Goal: Task Accomplishment & Management: Manage account settings

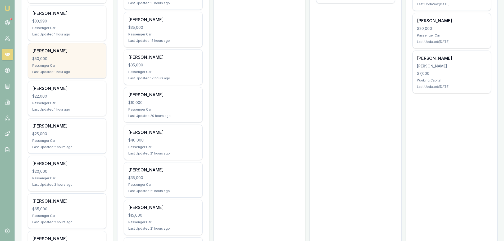
scroll to position [238, 0]
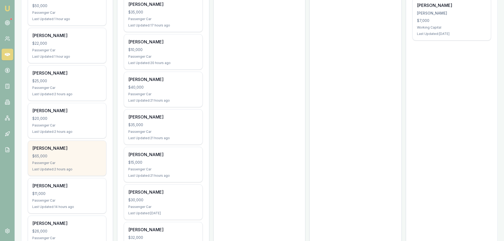
click at [73, 159] on div "Thomas Saville $65,000 Passenger Car Last Updated: 2 hours ago" at bounding box center [67, 158] width 78 height 35
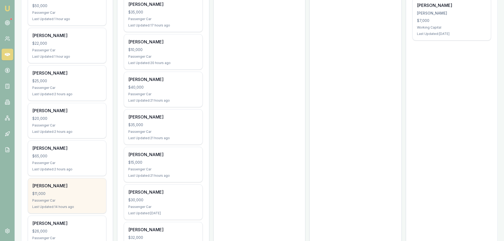
click at [80, 199] on div "Passenger Car" at bounding box center [67, 200] width 70 height 4
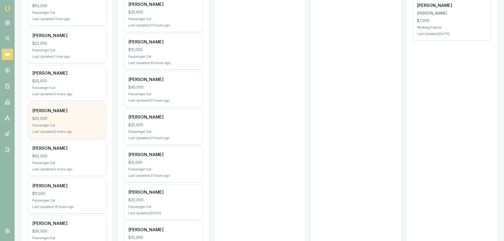
click at [83, 121] on div "$20,000" at bounding box center [67, 118] width 70 height 5
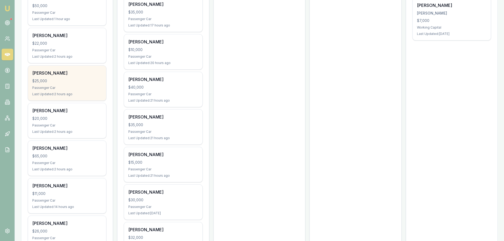
click at [40, 81] on div "$25,000" at bounding box center [67, 80] width 70 height 5
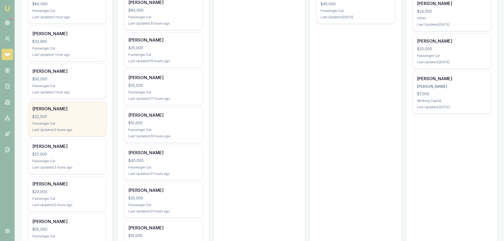
scroll to position [159, 0]
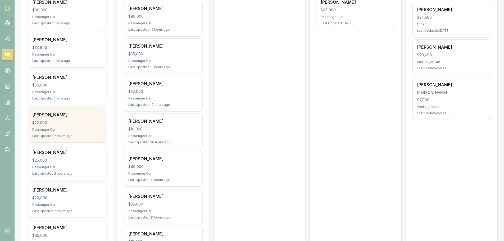
click at [77, 121] on div "$22,000" at bounding box center [67, 122] width 70 height 5
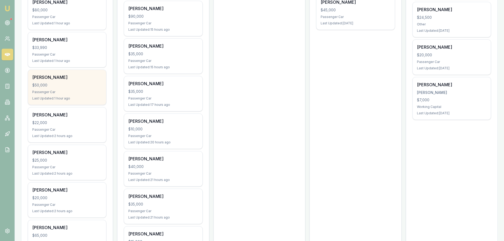
click at [86, 84] on div "$50,000" at bounding box center [67, 84] width 70 height 5
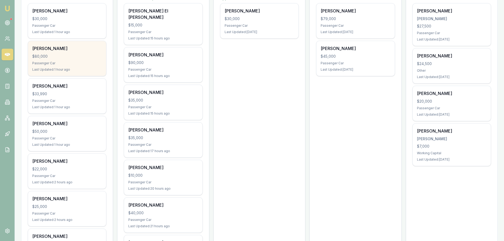
scroll to position [106, 0]
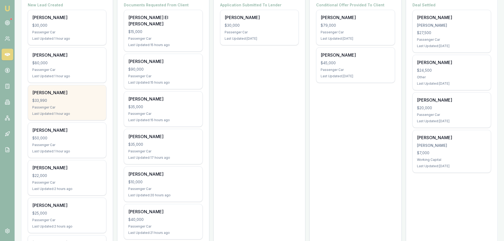
click at [91, 101] on div "$33,990" at bounding box center [67, 100] width 70 height 5
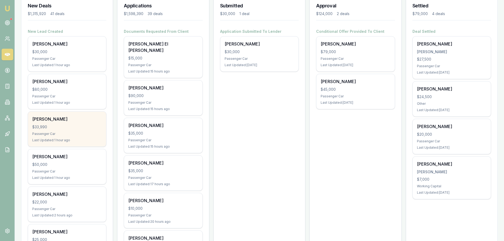
scroll to position [53, 0]
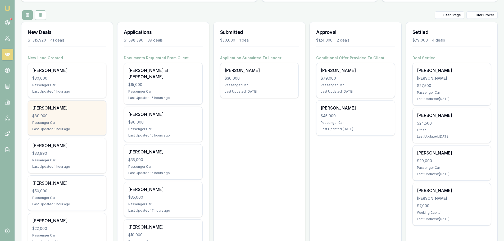
click at [69, 117] on div "$80,000" at bounding box center [67, 115] width 70 height 5
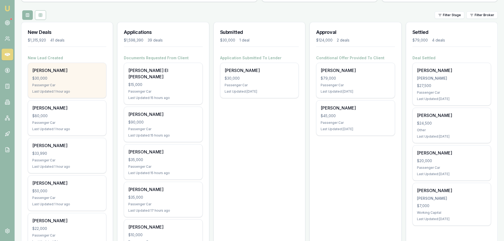
click at [77, 81] on div "Jc Busque $30,000 Passenger Car Last Updated: 1 hour ago" at bounding box center [67, 80] width 78 height 35
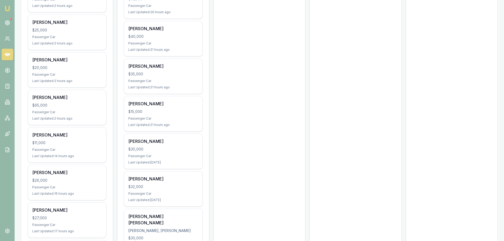
scroll to position [291, 0]
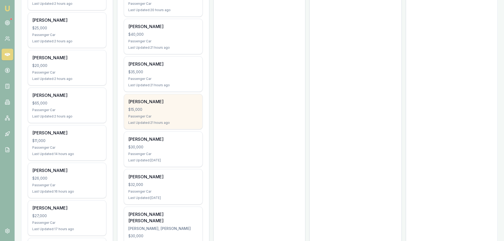
click at [192, 114] on div "Passenger Car" at bounding box center [163, 116] width 70 height 4
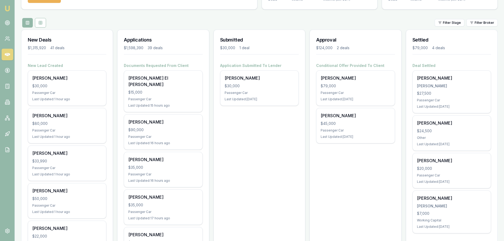
scroll to position [53, 0]
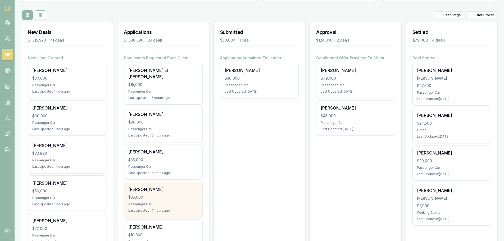
click at [160, 194] on div "ABRAHAM ANAAK $35,000 Passenger Car Last Updated: 17 hours ago" at bounding box center [163, 199] width 78 height 35
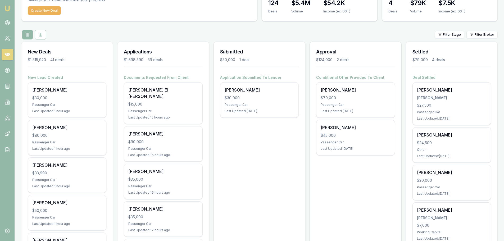
scroll to position [0, 0]
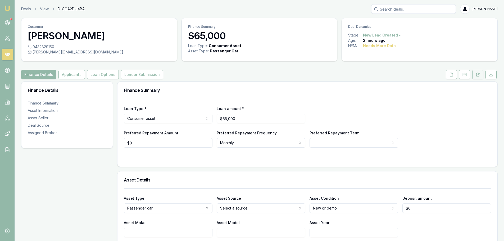
click at [479, 75] on icon at bounding box center [477, 74] width 4 height 4
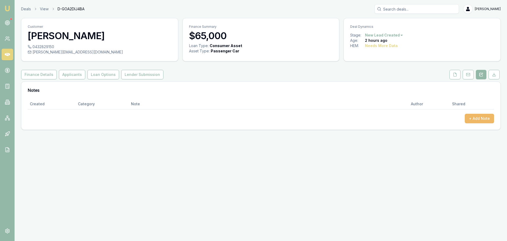
click at [481, 118] on button "+ Add Note" at bounding box center [479, 119] width 29 height 10
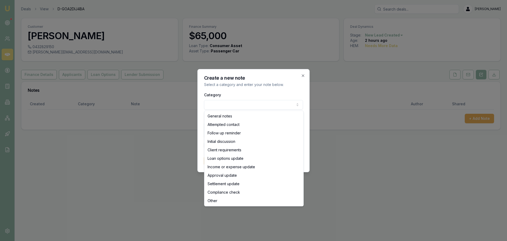
click at [232, 103] on body "Emu Broker Deals View D-GOA2DIJ4BA Erin Shield Toggle Menu Customer Thomas Savi…" at bounding box center [253, 120] width 507 height 241
select select "ATTEMPTED_CONTACT"
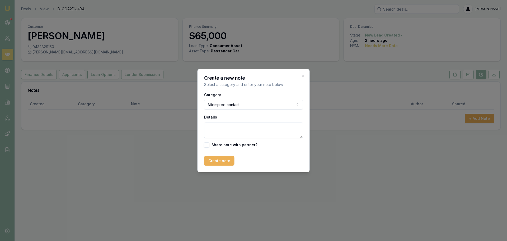
click at [231, 129] on textarea "Details" at bounding box center [253, 130] width 99 height 16
type textarea "sent itnro text"
click at [225, 159] on button "Create note" at bounding box center [219, 161] width 30 height 10
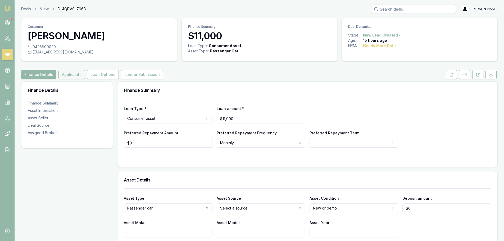
click at [74, 75] on button "Applicants" at bounding box center [71, 75] width 26 height 10
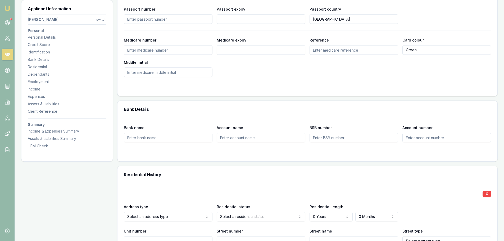
scroll to position [502, 0]
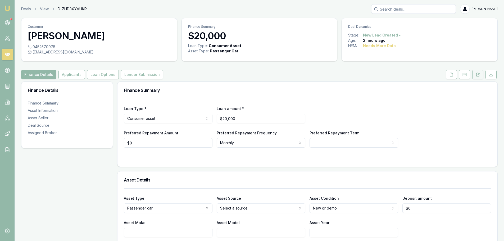
click at [480, 73] on button at bounding box center [477, 75] width 11 height 10
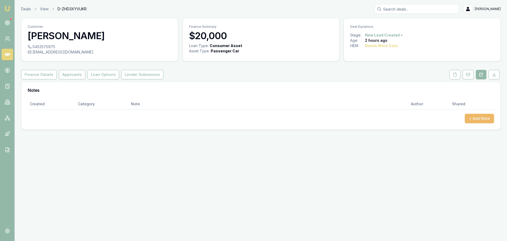
click at [481, 118] on button "+ Add Note" at bounding box center [479, 119] width 29 height 10
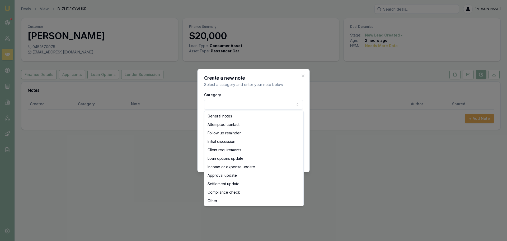
click at [285, 105] on body "Emu Broker Deals View D-ZHD3XYVUKR [PERSON_NAME] Shield Toggle Menu Customer [P…" at bounding box center [253, 120] width 507 height 241
select select "ATTEMPTED_CONTACT"
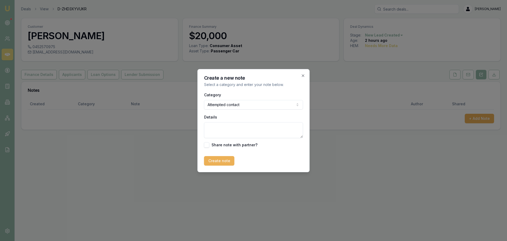
click at [240, 128] on textarea "Details" at bounding box center [253, 130] width 99 height 16
type textarea "sent intro text"
click at [228, 164] on button "Create note" at bounding box center [219, 161] width 30 height 10
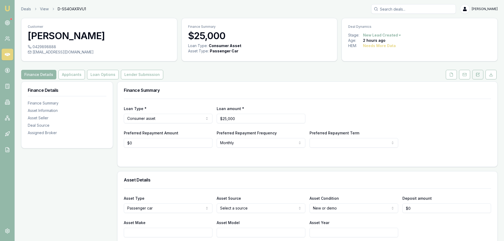
click at [479, 76] on button at bounding box center [477, 75] width 11 height 10
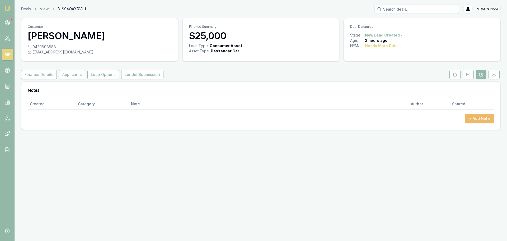
click at [479, 119] on button "+ Add Note" at bounding box center [479, 119] width 29 height 10
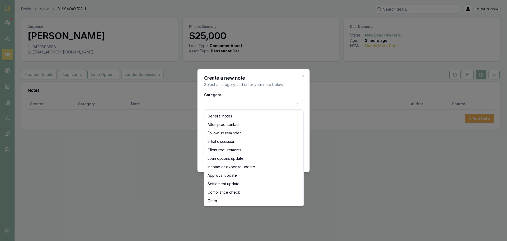
click at [257, 101] on body "Emu Broker Deals View D-SS4OAXRVU1 [PERSON_NAME] Toggle Menu Customer [PERSON_N…" at bounding box center [253, 120] width 507 height 241
select select "ATTEMPTED_CONTACT"
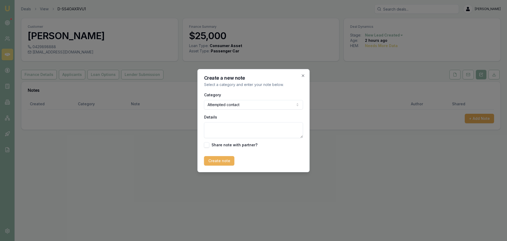
click at [237, 127] on textarea "Details" at bounding box center [253, 130] width 99 height 16
type textarea "sent intro text"
click at [217, 160] on button "Create note" at bounding box center [219, 161] width 30 height 10
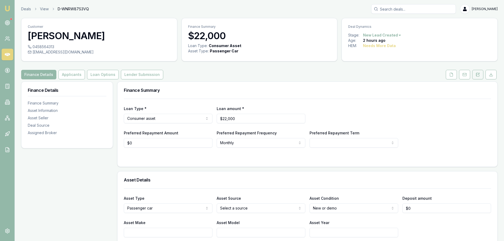
click at [479, 76] on icon at bounding box center [477, 74] width 3 height 3
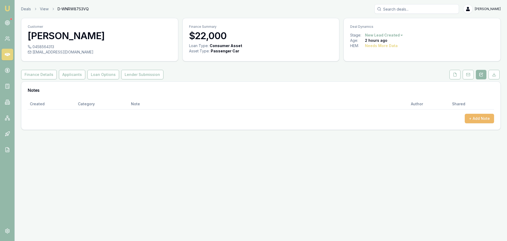
click at [480, 119] on button "+ Add Note" at bounding box center [479, 119] width 29 height 10
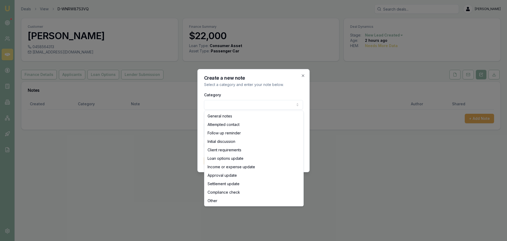
click at [246, 107] on body "Emu Broker Deals View D-WNRW87S3VQ Erin Shield Toggle Menu Customer Sylvia Hood…" at bounding box center [253, 120] width 507 height 241
select select "ATTEMPTED_CONTACT"
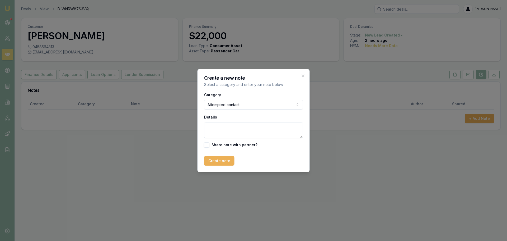
click at [234, 130] on textarea "Details" at bounding box center [253, 130] width 99 height 16
type textarea "sent intro text"
click at [227, 162] on button "Create note" at bounding box center [219, 161] width 30 height 10
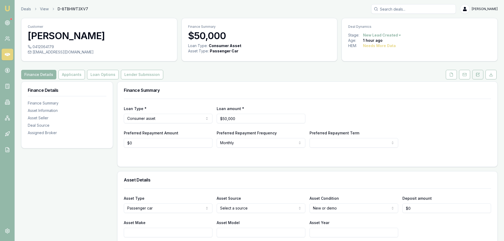
click at [478, 73] on icon at bounding box center [477, 74] width 4 height 4
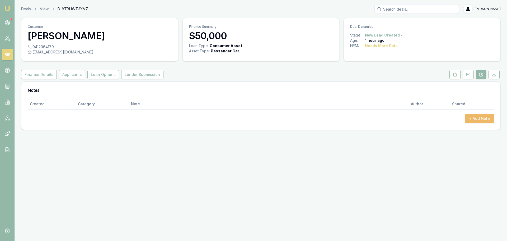
click at [479, 116] on button "+ Add Note" at bounding box center [479, 119] width 29 height 10
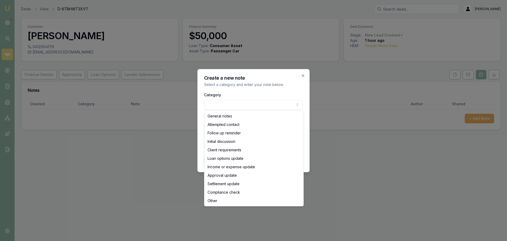
click at [258, 105] on body "Emu Broker Deals View D-8TBHWT3XV7 Erin Shield Toggle Menu Customer Darryl Card…" at bounding box center [253, 120] width 507 height 241
select select "ATTEMPTED_CONTACT"
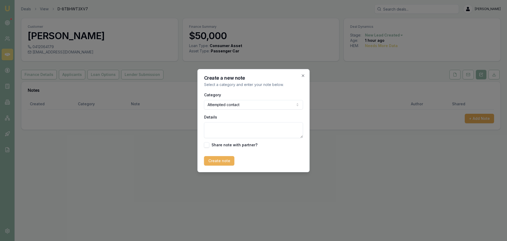
click at [234, 127] on textarea "Details" at bounding box center [253, 130] width 99 height 16
type textarea "sent intro text"
click at [218, 159] on button "Create note" at bounding box center [219, 161] width 30 height 10
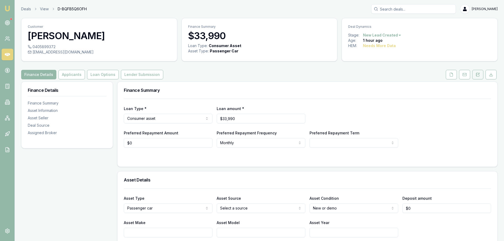
click at [478, 73] on icon at bounding box center [478, 74] width 2 height 2
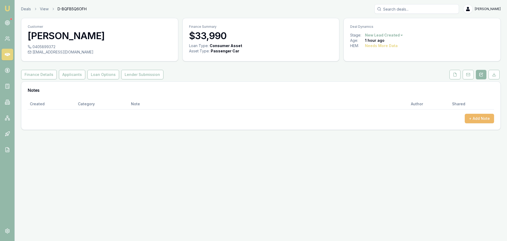
click at [483, 122] on button "+ Add Note" at bounding box center [479, 119] width 29 height 10
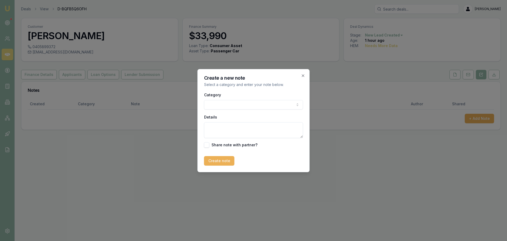
click at [290, 104] on body "Emu Broker Deals View D-BQFB5Q6OFH Erin Shield Toggle Menu Customer Lee Nnaemek…" at bounding box center [253, 120] width 507 height 241
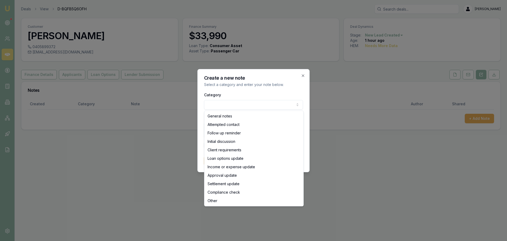
select select "ATTEMPTED_CONTACT"
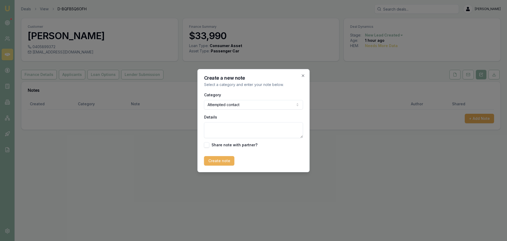
click at [247, 129] on textarea "Details" at bounding box center [253, 130] width 99 height 16
type textarea "sent intro text"
click at [225, 159] on button "Create note" at bounding box center [219, 161] width 30 height 10
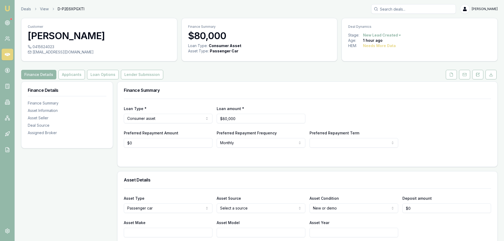
drag, startPoint x: 476, startPoint y: 73, endPoint x: 477, endPoint y: 81, distance: 7.4
click at [477, 73] on icon at bounding box center [477, 74] width 4 height 4
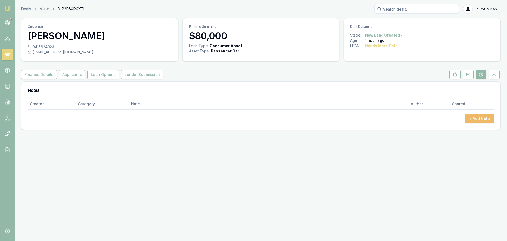
click at [479, 119] on button "+ Add Note" at bounding box center [479, 119] width 29 height 10
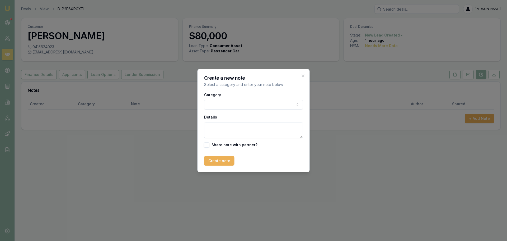
click at [289, 106] on body "Emu Broker Deals View D-P2E6XPGXTI Erin Shield Toggle Menu Customer Chantel Mon…" at bounding box center [253, 120] width 507 height 241
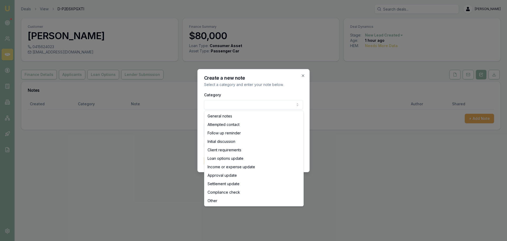
select select "ATTEMPTED_CONTACT"
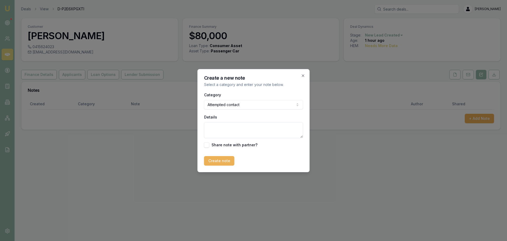
click at [240, 128] on textarea "Details" at bounding box center [253, 130] width 99 height 16
type textarea "sent intro text"
click at [224, 158] on button "Create note" at bounding box center [219, 161] width 30 height 10
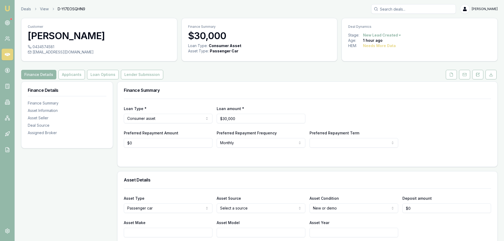
drag, startPoint x: 473, startPoint y: 76, endPoint x: 478, endPoint y: 89, distance: 13.9
click at [473, 76] on button at bounding box center [477, 75] width 11 height 10
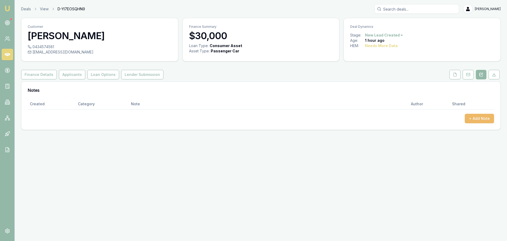
click at [485, 117] on button "+ Add Note" at bounding box center [479, 119] width 29 height 10
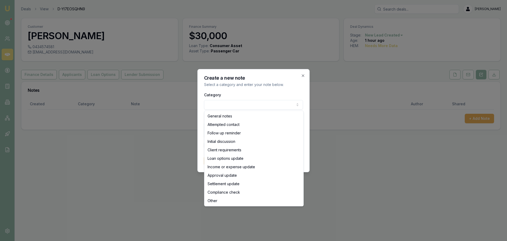
click at [279, 104] on body "Emu Broker Deals View D-YI7EOSQHN9 [PERSON_NAME] Toggle Menu Customer [PERSON_N…" at bounding box center [253, 120] width 507 height 241
select select "ATTEMPTED_CONTACT"
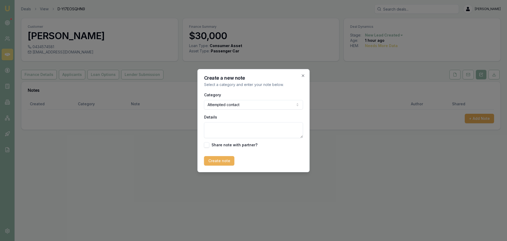
click at [259, 131] on textarea "Details" at bounding box center [253, 130] width 99 height 16
type textarea "sent intro text"
click at [222, 159] on button "Create note" at bounding box center [219, 161] width 30 height 10
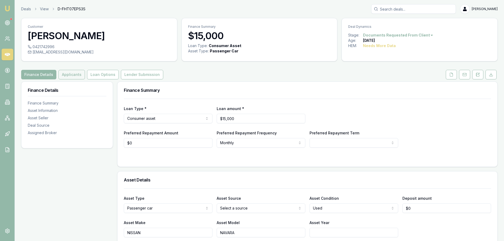
click at [65, 72] on button "Applicants" at bounding box center [71, 75] width 26 height 10
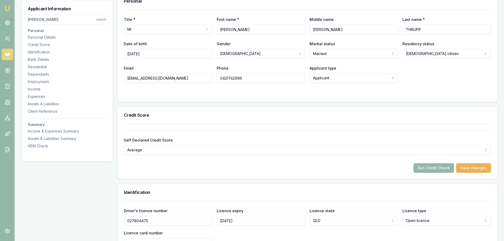
scroll to position [26, 0]
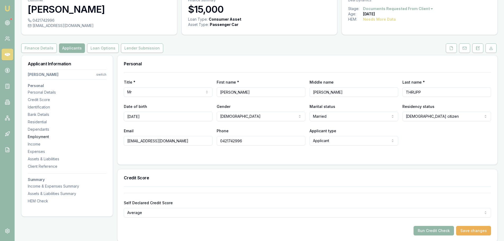
click at [31, 138] on div "Employment" at bounding box center [67, 136] width 79 height 5
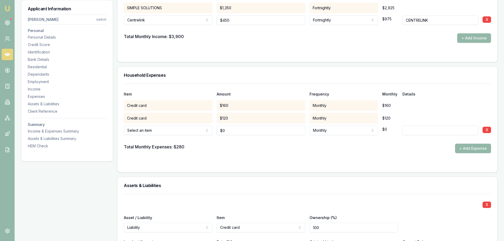
scroll to position [1226, 0]
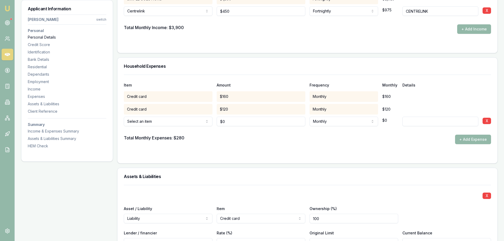
click at [42, 40] on div "Personal Details" at bounding box center [67, 37] width 79 height 5
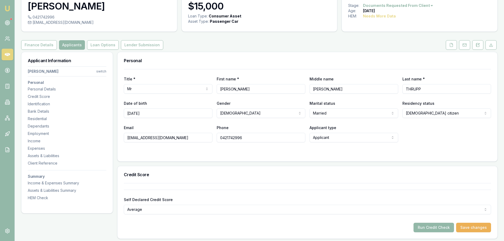
scroll to position [0, 0]
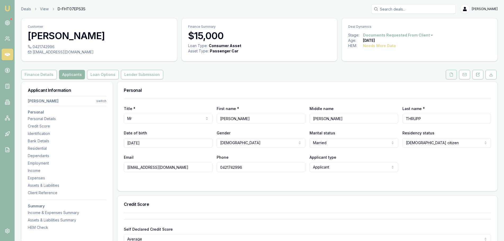
click at [447, 73] on button at bounding box center [450, 75] width 11 height 10
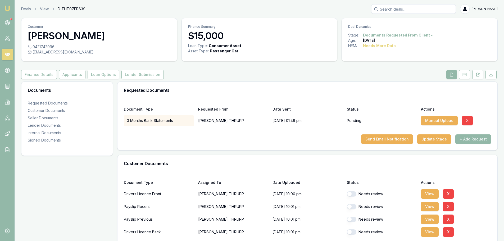
click at [243, 83] on div "Requested Documents" at bounding box center [307, 90] width 380 height 17
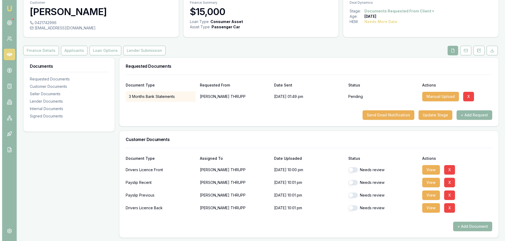
scroll to position [53, 0]
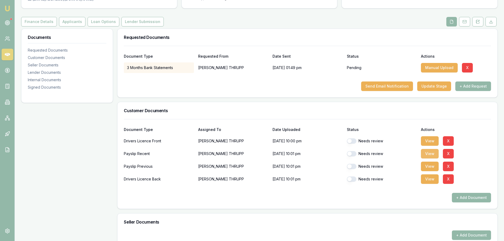
click at [430, 155] on button "View" at bounding box center [430, 154] width 18 height 10
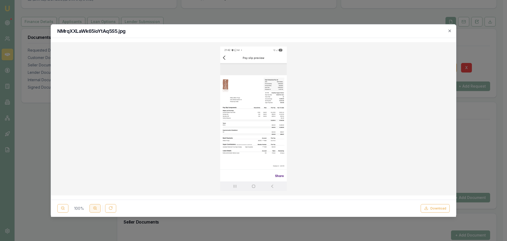
click at [95, 209] on icon at bounding box center [95, 208] width 4 height 4
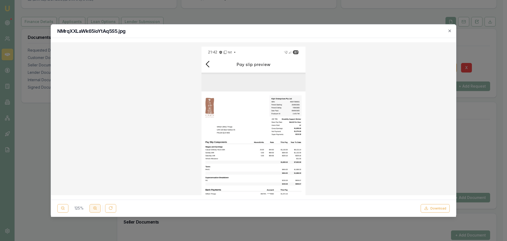
click at [95, 209] on icon at bounding box center [95, 208] width 4 height 4
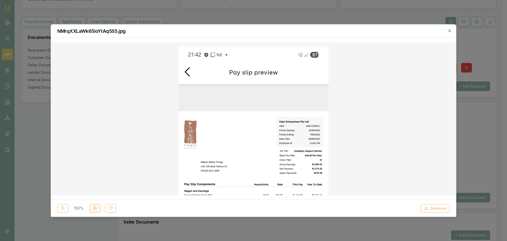
click at [95, 208] on icon at bounding box center [95, 208] width 4 height 4
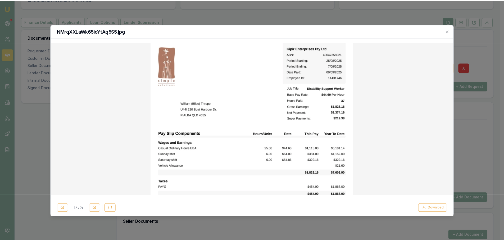
scroll to position [106, 0]
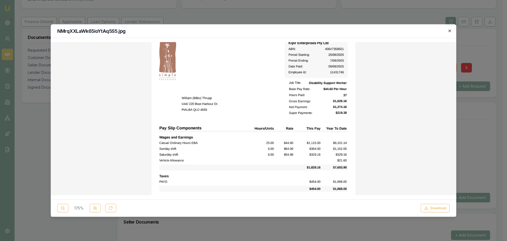
click at [449, 30] on icon "button" at bounding box center [450, 31] width 4 height 4
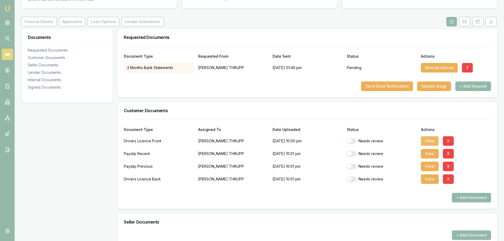
click at [433, 143] on button "View" at bounding box center [430, 141] width 18 height 10
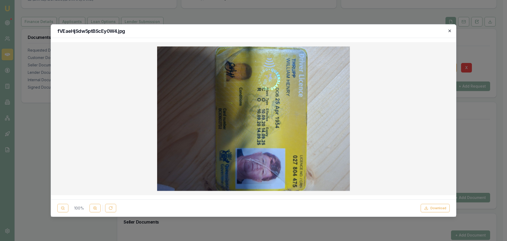
click at [451, 31] on icon "button" at bounding box center [450, 31] width 4 height 4
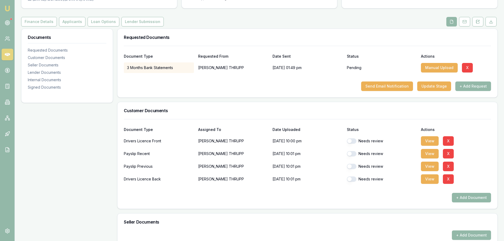
click at [218, 110] on h3 "Customer Documents" at bounding box center [307, 110] width 367 height 4
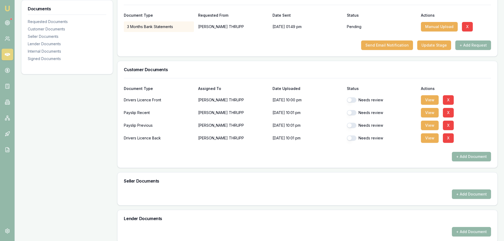
scroll to position [91, 0]
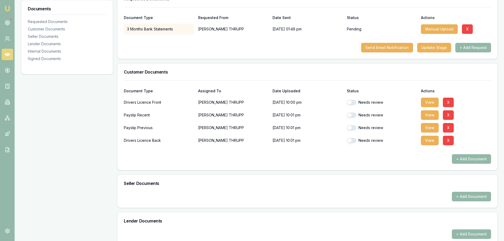
click at [354, 102] on button "button" at bounding box center [352, 102] width 10 height 5
checkbox input "false"
click at [353, 140] on button "button" at bounding box center [352, 140] width 10 height 5
checkbox input "true"
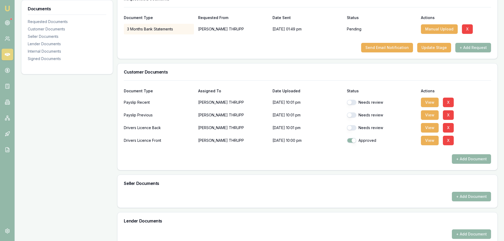
click at [356, 127] on div "Needs review" at bounding box center [382, 127] width 70 height 5
click at [351, 126] on button "button" at bounding box center [352, 127] width 10 height 5
checkbox input "true"
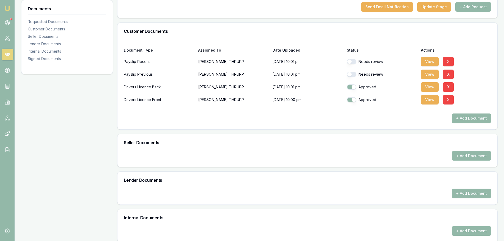
scroll to position [224, 0]
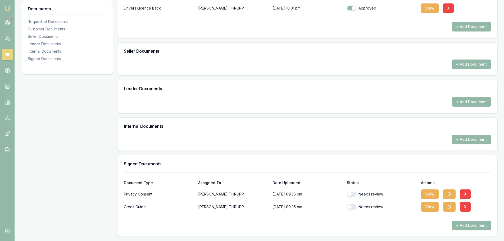
click at [353, 196] on button "button" at bounding box center [352, 193] width 10 height 5
checkbox input "true"
click at [354, 208] on button "button" at bounding box center [352, 206] width 10 height 5
checkbox input "true"
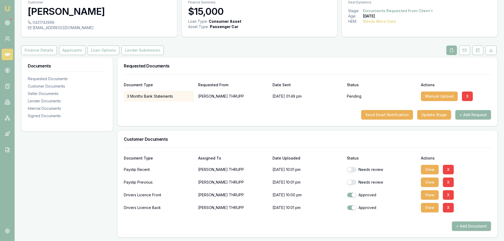
scroll to position [0, 0]
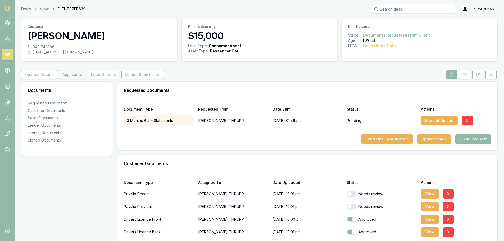
click at [74, 73] on button "Applicants" at bounding box center [72, 75] width 26 height 10
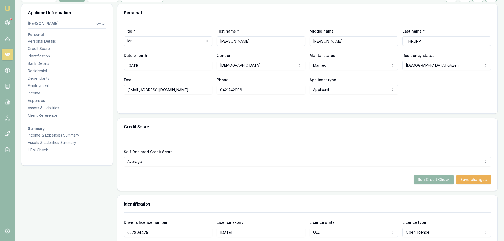
scroll to position [79, 0]
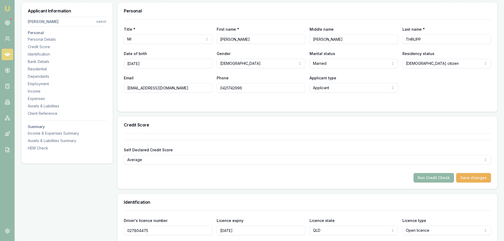
click at [435, 177] on button "Run Credit Check" at bounding box center [433, 178] width 40 height 10
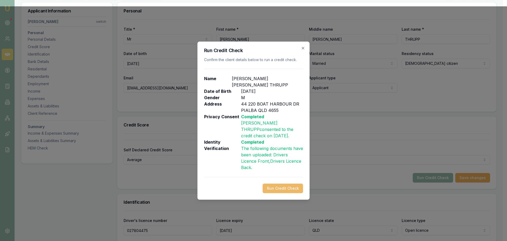
click at [301, 183] on button "Run Credit Check" at bounding box center [283, 188] width 40 height 10
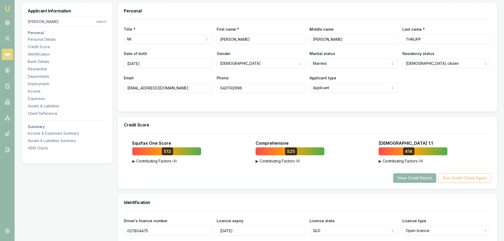
click at [415, 178] on button "View Credit Report" at bounding box center [414, 178] width 43 height 10
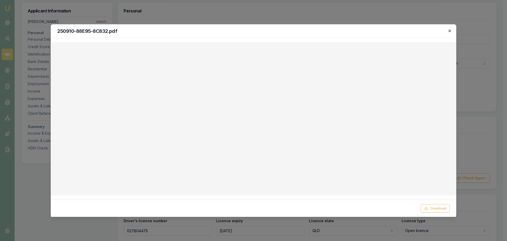
click at [451, 31] on icon "button" at bounding box center [450, 31] width 4 height 4
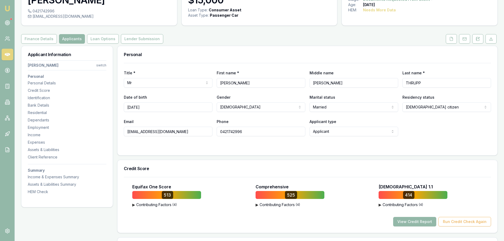
scroll to position [0, 0]
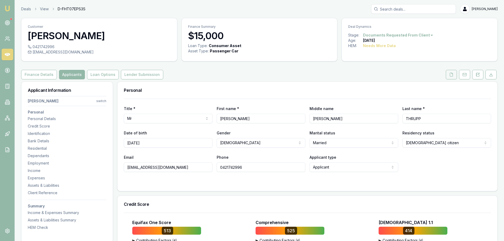
click at [451, 76] on icon at bounding box center [451, 74] width 4 height 4
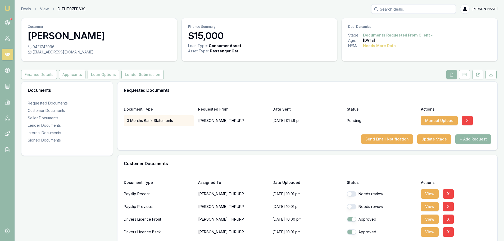
click at [464, 139] on button "+ Add Request" at bounding box center [473, 139] width 36 height 10
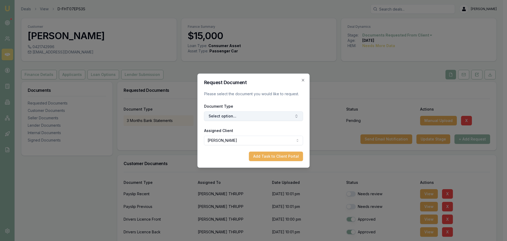
click at [218, 116] on button "Select option..." at bounding box center [253, 116] width 99 height 10
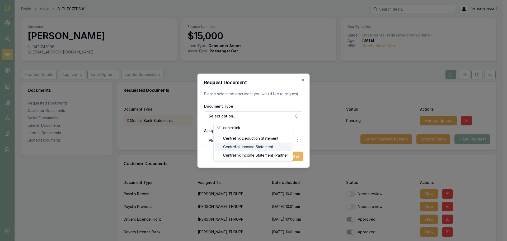
type input "centrelink"
click at [236, 146] on div "Centrelink Income Statement" at bounding box center [253, 146] width 77 height 8
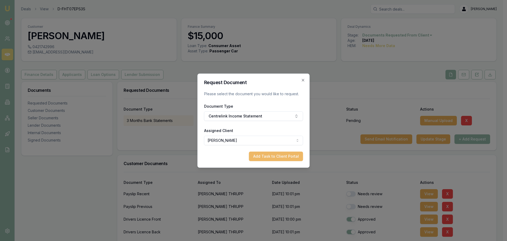
click at [265, 155] on button "Add Task to Client Portal" at bounding box center [276, 156] width 54 height 10
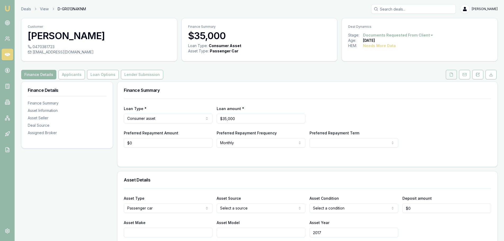
click at [450, 75] on icon at bounding box center [451, 74] width 4 height 4
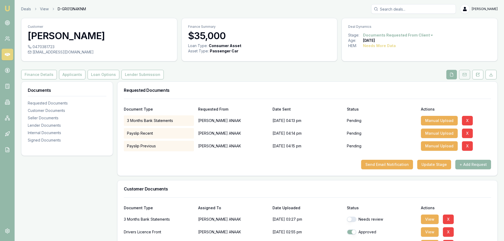
click at [464, 77] on button at bounding box center [464, 75] width 11 height 10
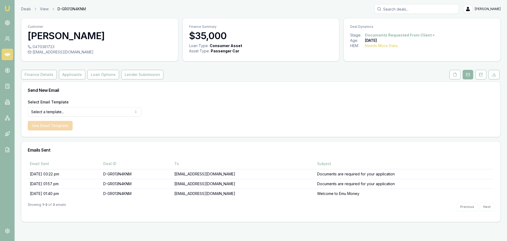
click at [79, 113] on html "Emu Broker Deals View D-GR013N4KNM [PERSON_NAME] Shield Toggle Menu Customer [P…" at bounding box center [253, 120] width 507 height 241
select select "document-request-reminder"
click at [33, 129] on button "Use Email Template" at bounding box center [50, 126] width 45 height 10
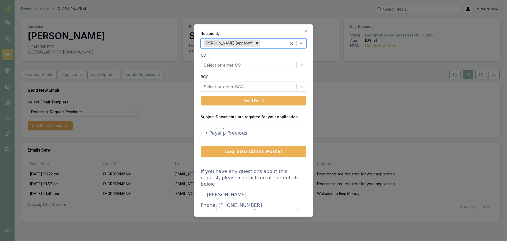
scroll to position [79, 0]
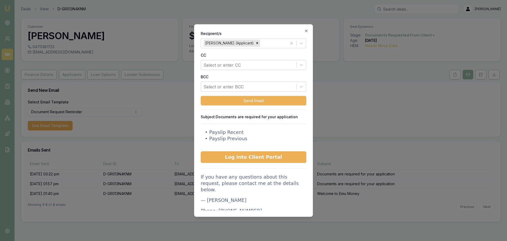
click at [307, 30] on icon "button" at bounding box center [306, 31] width 4 height 4
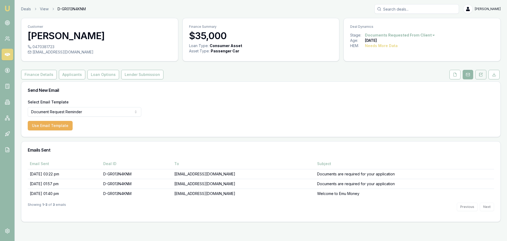
click at [482, 73] on icon at bounding box center [481, 74] width 4 height 4
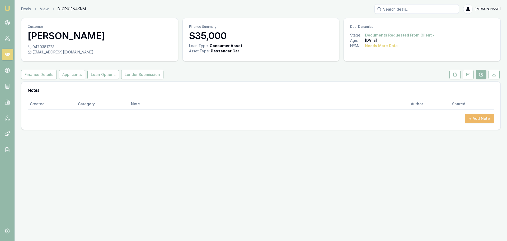
click at [482, 120] on button "+ Add Note" at bounding box center [479, 119] width 29 height 10
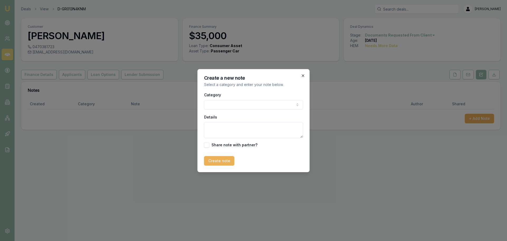
click at [303, 75] on icon "button" at bounding box center [303, 75] width 2 height 2
